Goal: Task Accomplishment & Management: Manage account settings

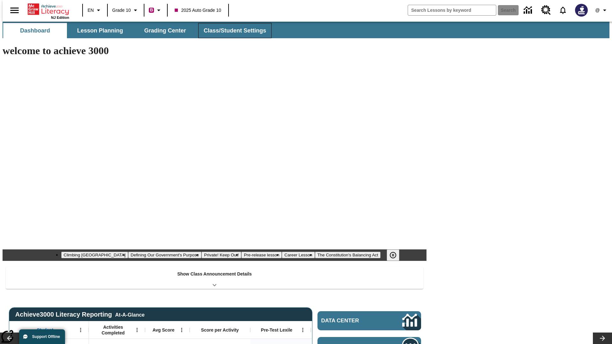
click at [231, 31] on span "Class/Student Settings" at bounding box center [235, 30] width 62 height 7
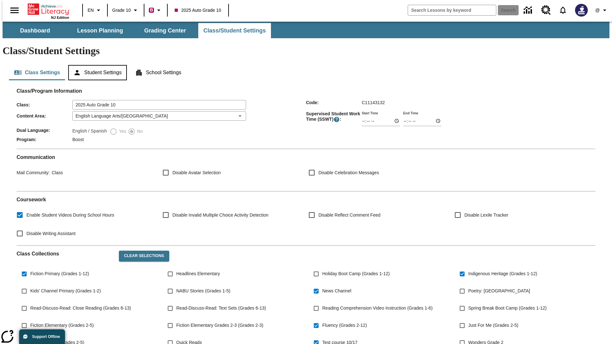
click at [96, 65] on button "Student Settings" at bounding box center [97, 72] width 58 height 15
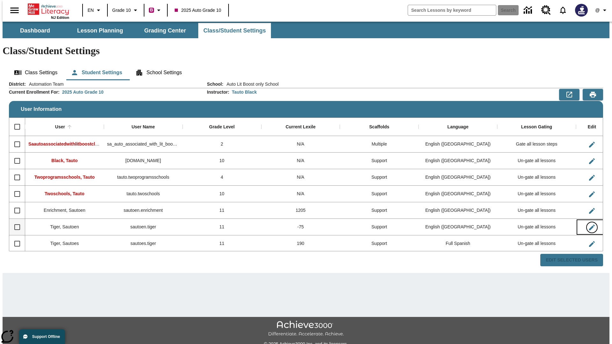
click at [589, 225] on icon "Edit User" at bounding box center [592, 228] width 6 height 6
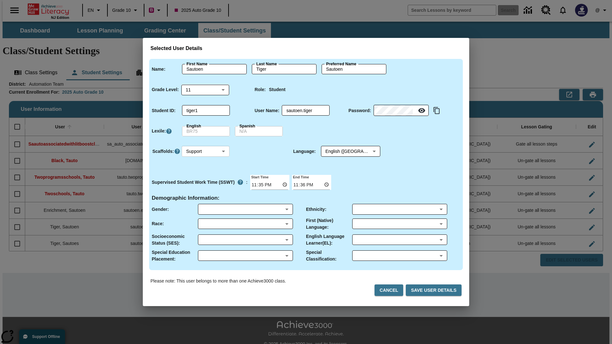
click at [206, 151] on body "Skip to main content NJ Edition EN Grade 10 B 2025 Auto Grade 10 Search 0 @ Das…" at bounding box center [306, 190] width 607 height 337
click at [206, 175] on li "Support" at bounding box center [206, 175] width 48 height 11
click at [344, 151] on body "Skip to main content NJ Edition EN Grade 10 B 2025 Auto Grade 10 Search 0 @ Das…" at bounding box center [306, 190] width 607 height 337
click at [206, 151] on body "Skip to main content NJ Edition EN Grade 10 B 2025 Auto Grade 10 Search 0 @ Das…" at bounding box center [306, 190] width 607 height 337
click at [206, 185] on li "Enrichment" at bounding box center [206, 185] width 48 height 11
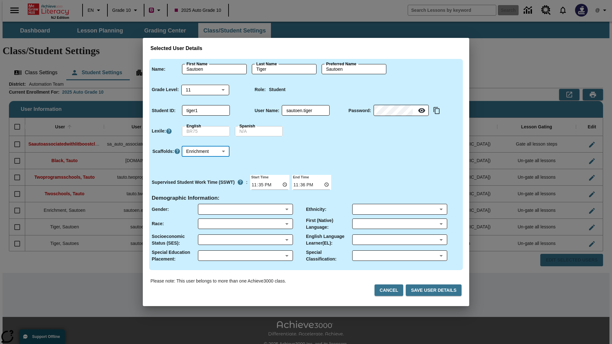
click at [206, 151] on body "Skip to main content NJ Edition EN Grade 10 B 2025 Auto Grade 10 Search 0 @ Das…" at bounding box center [306, 190] width 607 height 337
click at [206, 164] on li "Standard" at bounding box center [206, 164] width 48 height 11
click at [206, 151] on body "Skip to main content NJ Edition EN Grade 10 B 2025 Auto Grade 10 Search 0 @ Das…" at bounding box center [306, 190] width 607 height 337
click at [206, 196] on li "Multiple" at bounding box center [206, 196] width 48 height 11
type input "M"
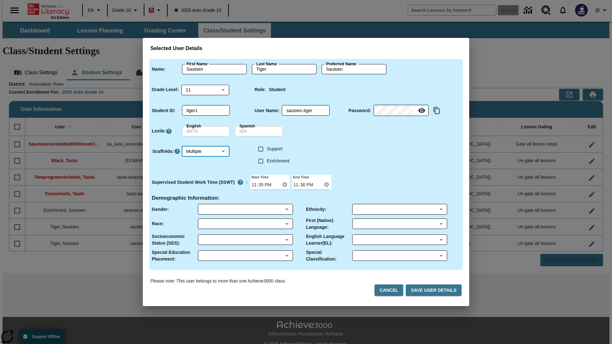
click at [261, 161] on input "Enrichment" at bounding box center [261, 161] width 12 height 12
checkbox input "true"
click at [261, 149] on input "Support" at bounding box center [261, 149] width 12 height 12
checkbox input "true"
